Goal: Task Accomplishment & Management: Use online tool/utility

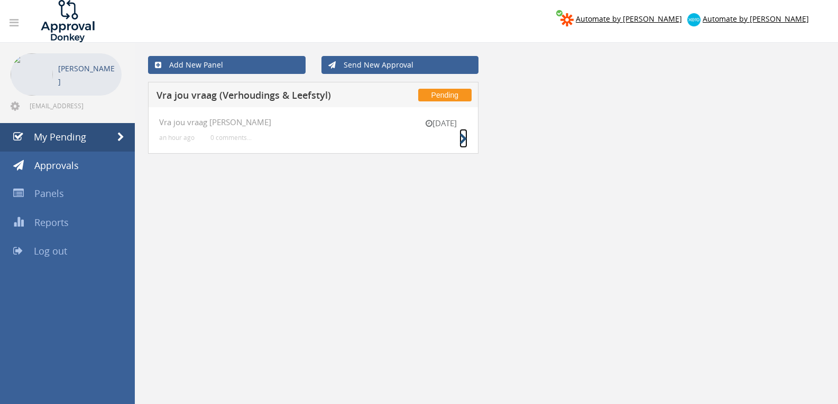
click at [460, 140] on icon at bounding box center [463, 139] width 8 height 11
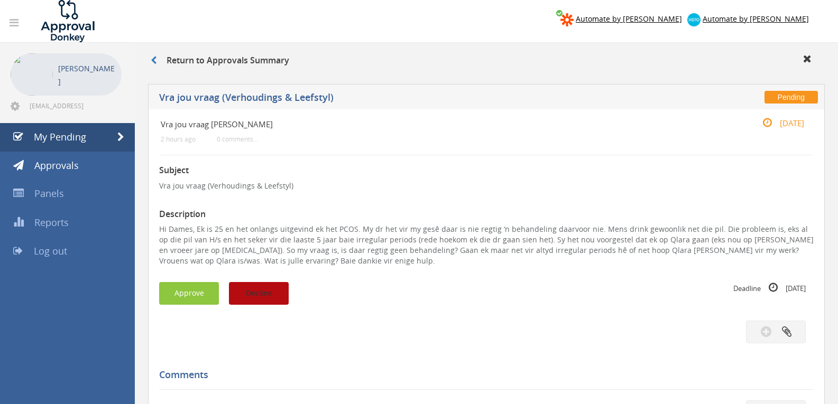
click at [280, 294] on button "Decline" at bounding box center [259, 293] width 60 height 23
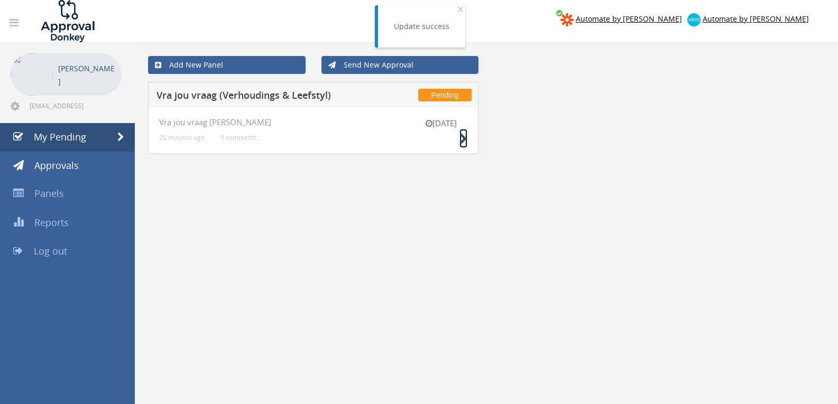
click at [462, 138] on icon at bounding box center [463, 139] width 8 height 11
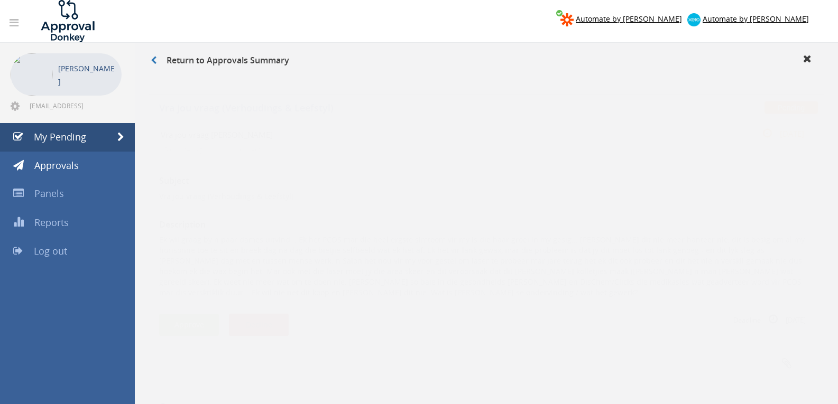
click at [254, 306] on button "Decline" at bounding box center [259, 314] width 60 height 23
